Goal: Information Seeking & Learning: Learn about a topic

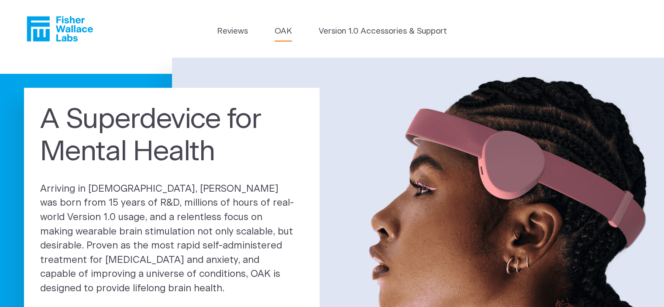
click at [282, 34] on link "OAK" at bounding box center [283, 31] width 17 height 12
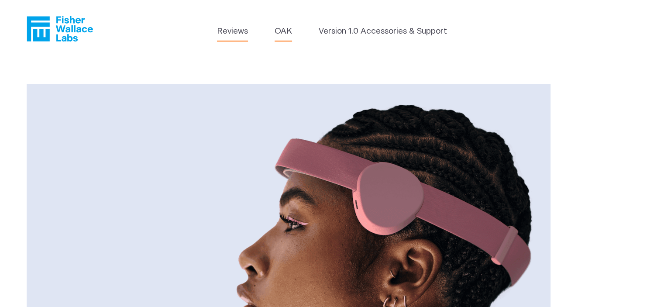
click at [232, 33] on link "Reviews" at bounding box center [232, 31] width 31 height 12
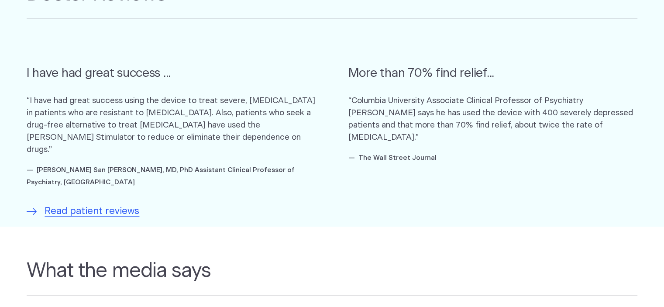
scroll to position [646, 0]
